Goal: Navigation & Orientation: Find specific page/section

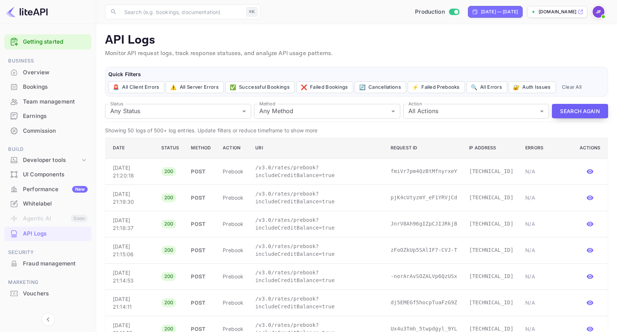
click at [572, 115] on button "Search Again" at bounding box center [580, 111] width 56 height 14
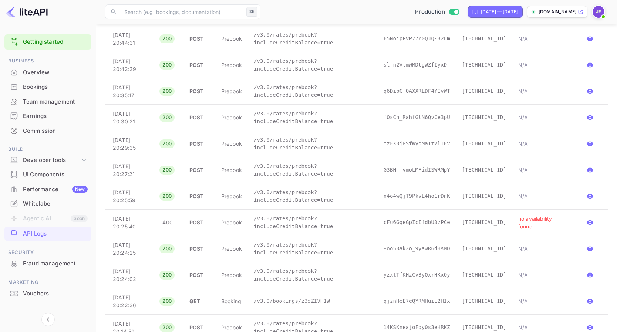
scroll to position [659, 0]
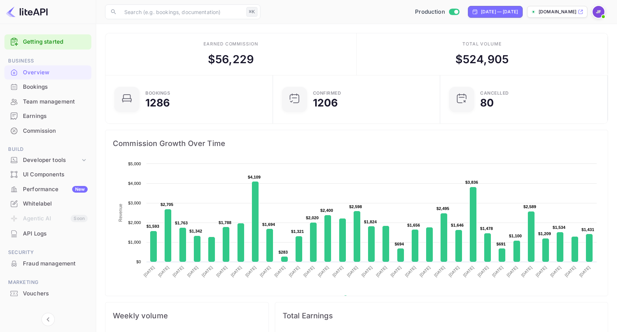
scroll to position [120, 163]
click at [44, 114] on div "Earnings" at bounding box center [55, 116] width 65 height 9
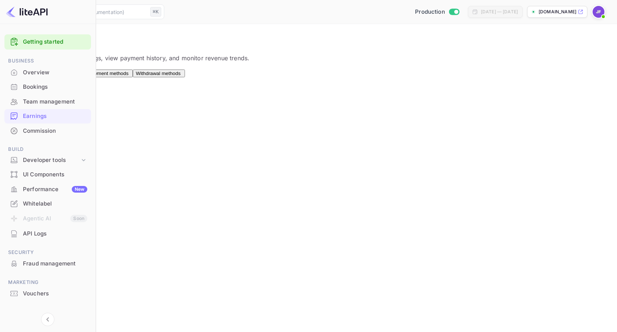
click at [61, 77] on button "Balance" at bounding box center [48, 74] width 25 height 8
click at [86, 76] on button "Payouts" at bounding box center [73, 74] width 25 height 8
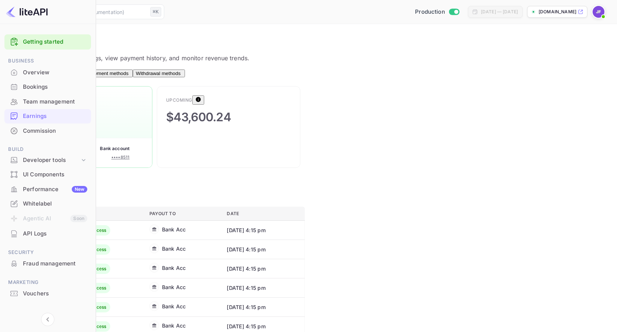
click at [47, 76] on div "Overview" at bounding box center [55, 72] width 64 height 9
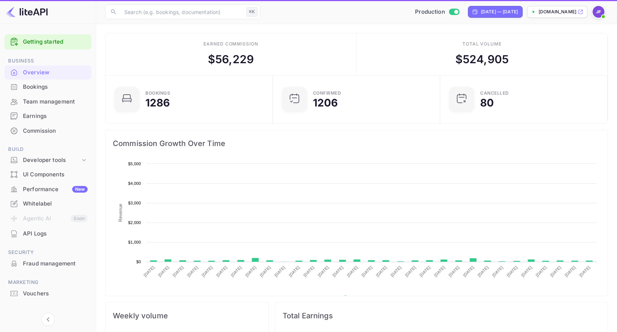
scroll to position [0, 0]
